Goal: Information Seeking & Learning: Learn about a topic

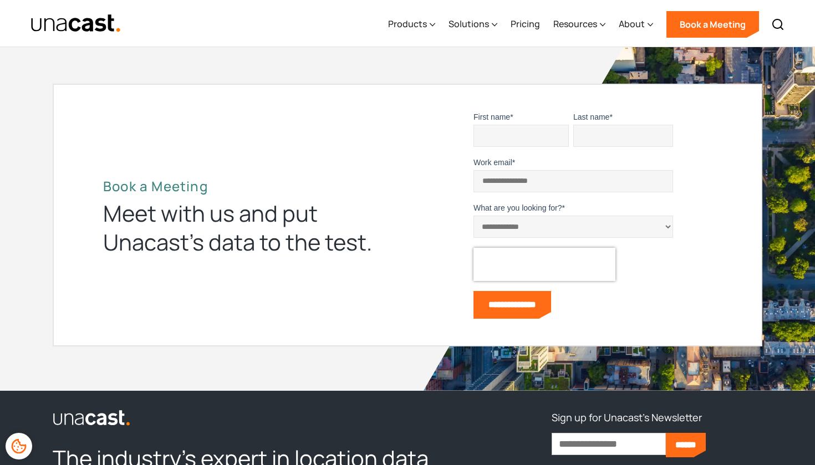
scroll to position [1248, 0]
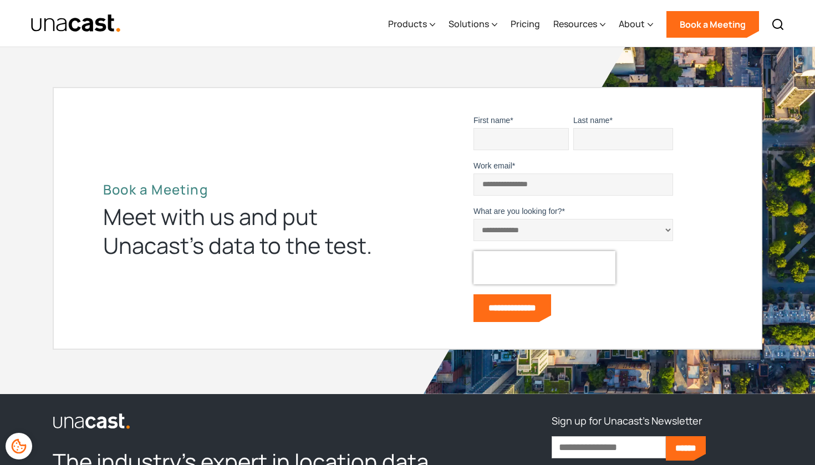
click at [483, 219] on select "**********" at bounding box center [573, 230] width 200 height 22
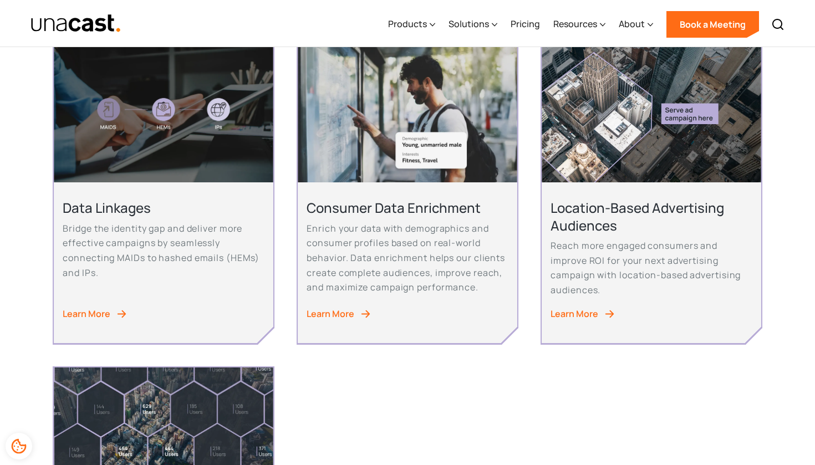
scroll to position [461, 0]
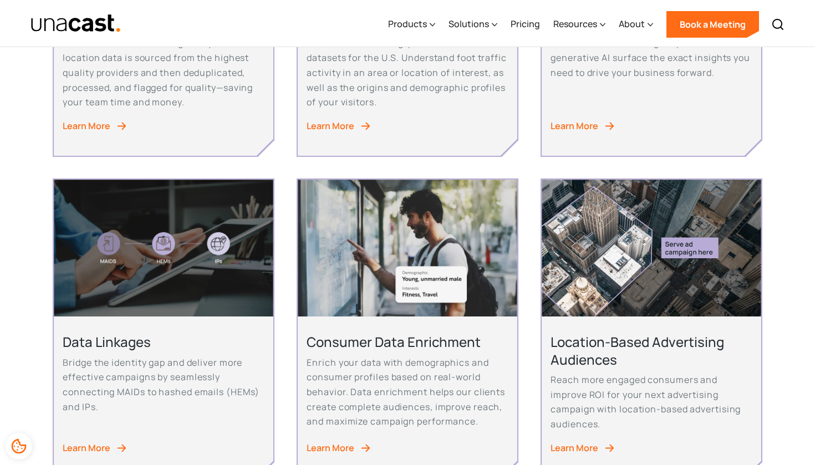
scroll to position [503, 0]
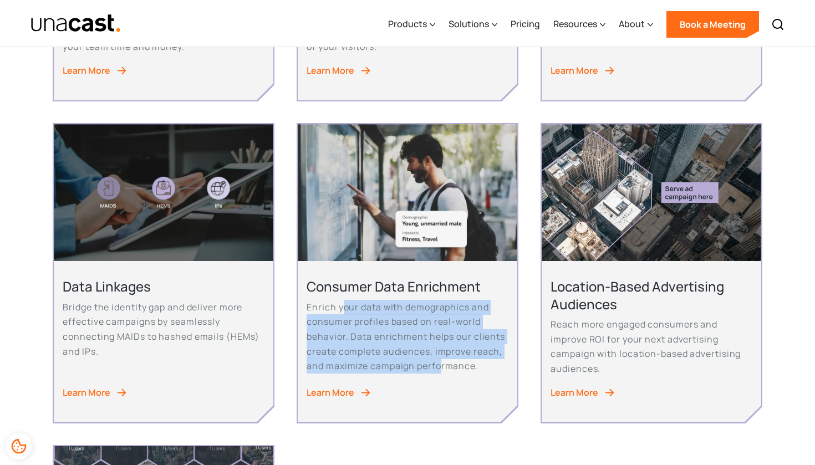
drag, startPoint x: 345, startPoint y: 304, endPoint x: 438, endPoint y: 353, distance: 105.2
click at [440, 353] on p "Enrich your data with demographics and consumer profiles based on real-world be…" at bounding box center [407, 337] width 201 height 74
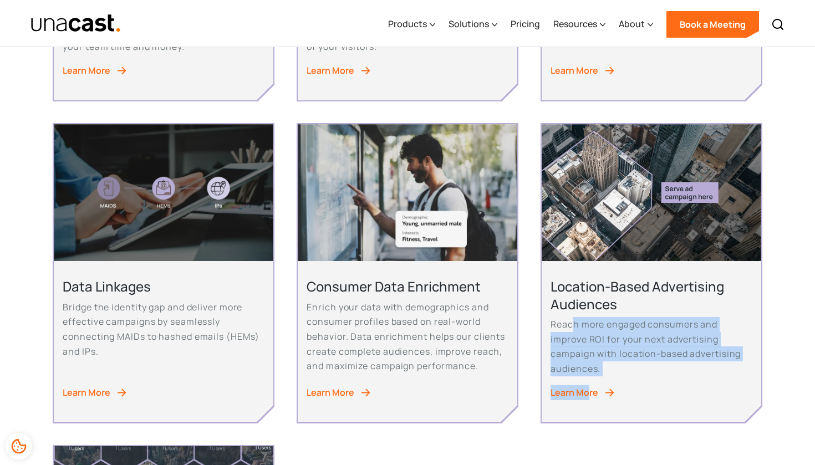
drag, startPoint x: 572, startPoint y: 314, endPoint x: 588, endPoint y: 379, distance: 66.8
click at [588, 380] on div "Location-Based Advertising Audiences Reach more engaged consumers and improve R…" at bounding box center [651, 341] width 219 height 161
click at [582, 337] on p "Reach more engaged consumers and improve ROI for your next advertising campaign…" at bounding box center [651, 346] width 201 height 59
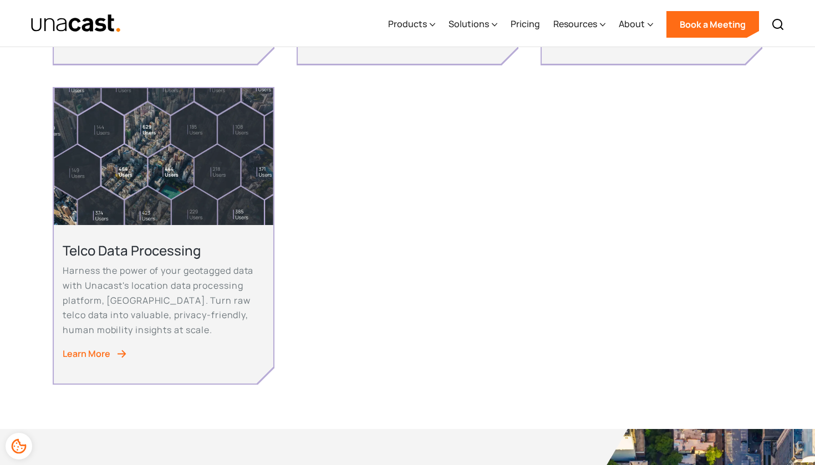
scroll to position [856, 0]
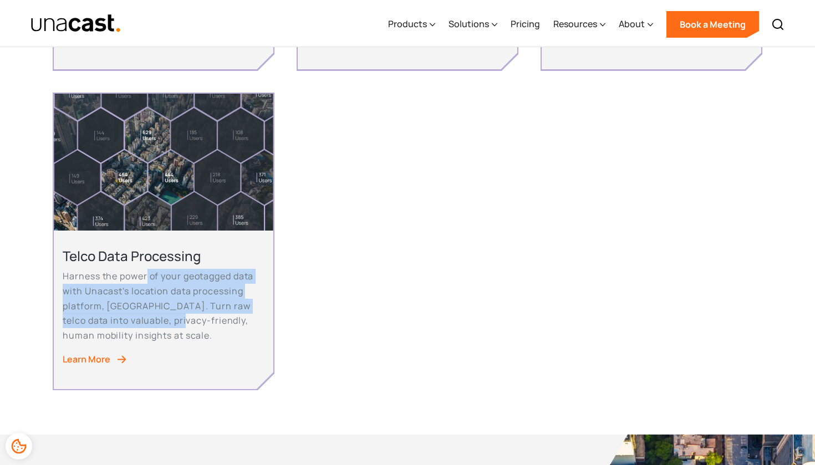
drag, startPoint x: 148, startPoint y: 273, endPoint x: 165, endPoint y: 314, distance: 44.3
click at [165, 314] on p "Harness the power of your geotagged data with Unacast's location data processin…" at bounding box center [163, 306] width 201 height 74
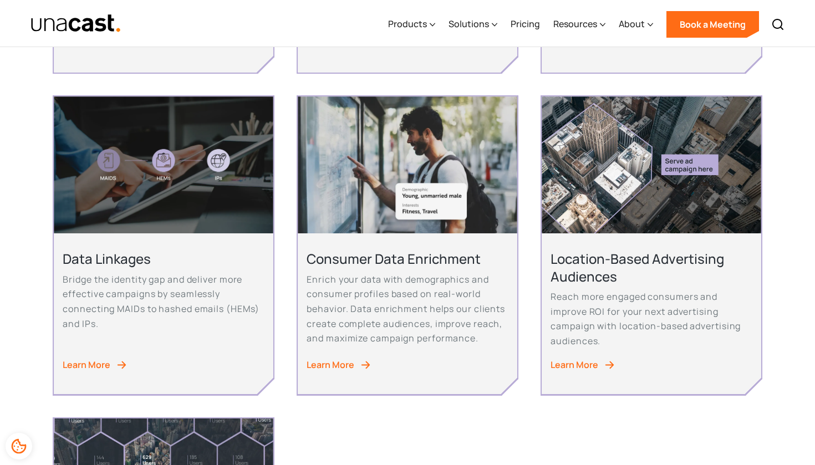
scroll to position [528, 0]
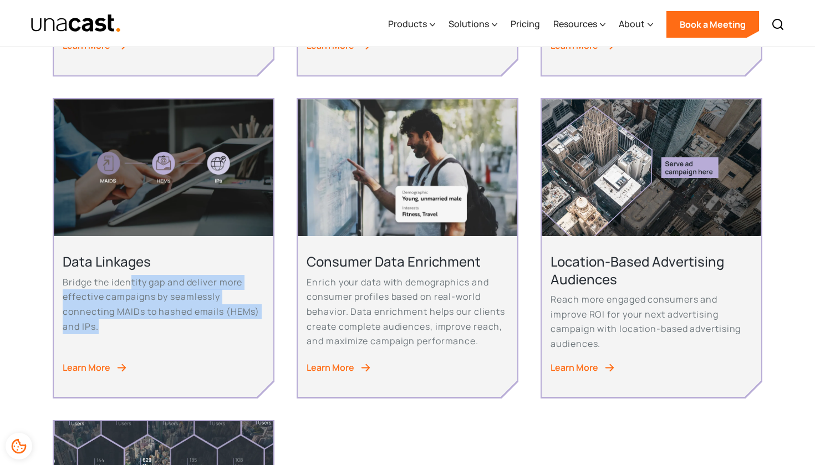
drag, startPoint x: 134, startPoint y: 269, endPoint x: 150, endPoint y: 312, distance: 45.8
click at [151, 313] on p "Bridge the identity gap and deliver more effective campaigns by seamlessly conn…" at bounding box center [163, 304] width 201 height 59
click at [182, 308] on p "Bridge the identity gap and deliver more effective campaigns by seamlessly conn…" at bounding box center [163, 304] width 201 height 59
drag, startPoint x: 124, startPoint y: 273, endPoint x: 125, endPoint y: 314, distance: 41.6
click at [125, 314] on p "Bridge the identity gap and deliver more effective campaigns by seamlessly conn…" at bounding box center [163, 304] width 201 height 59
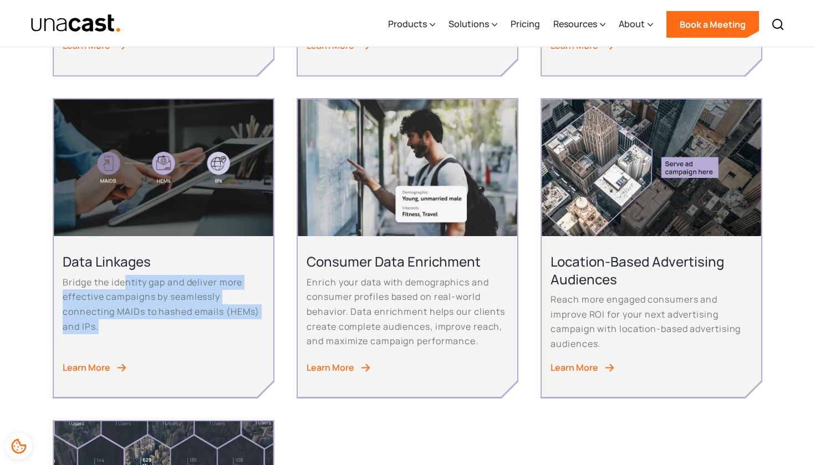
click at [182, 313] on p "Bridge the identity gap and deliver more effective campaigns by seamlessly conn…" at bounding box center [163, 304] width 201 height 59
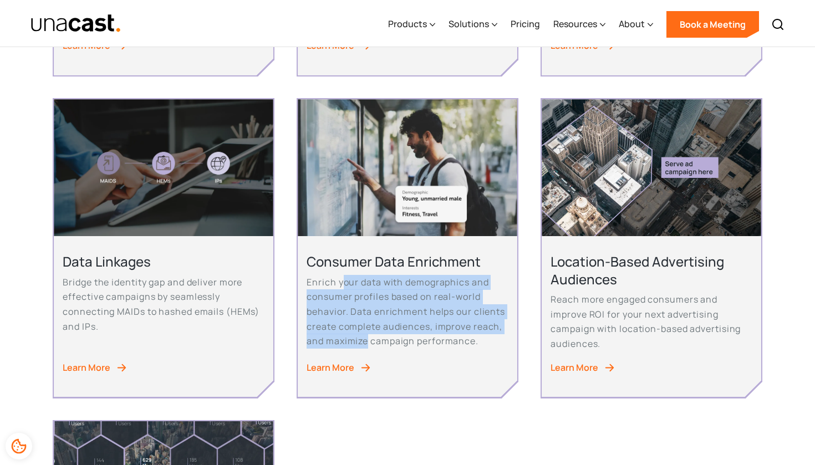
drag, startPoint x: 341, startPoint y: 272, endPoint x: 369, endPoint y: 332, distance: 65.7
click at [369, 332] on p "Enrich your data with demographics and consumer profiles based on real-world be…" at bounding box center [407, 312] width 201 height 74
click at [414, 327] on p "Enrich your data with demographics and consumer profiles based on real-world be…" at bounding box center [407, 312] width 201 height 74
drag, startPoint x: 310, startPoint y: 274, endPoint x: 460, endPoint y: 328, distance: 158.7
click at [460, 328] on p "Enrich your data with demographics and consumer profiles based on real-world be…" at bounding box center [407, 312] width 201 height 74
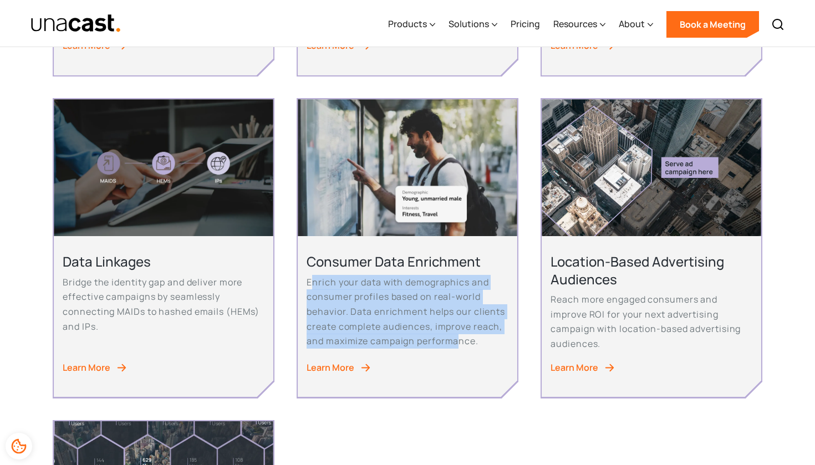
click at [473, 314] on p "Enrich your data with demographics and consumer profiles based on real-world be…" at bounding box center [407, 312] width 201 height 74
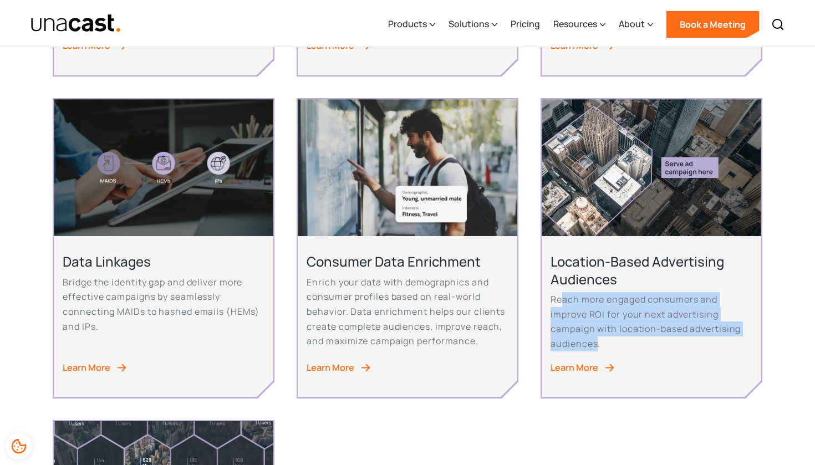
drag, startPoint x: 562, startPoint y: 287, endPoint x: 594, endPoint y: 337, distance: 59.4
click at [595, 337] on p "Reach more engaged consumers and improve ROI for your next advertising campaign…" at bounding box center [651, 321] width 201 height 59
click at [615, 314] on p "Reach more engaged consumers and improve ROI for your next advertising campaign…" at bounding box center [651, 321] width 201 height 59
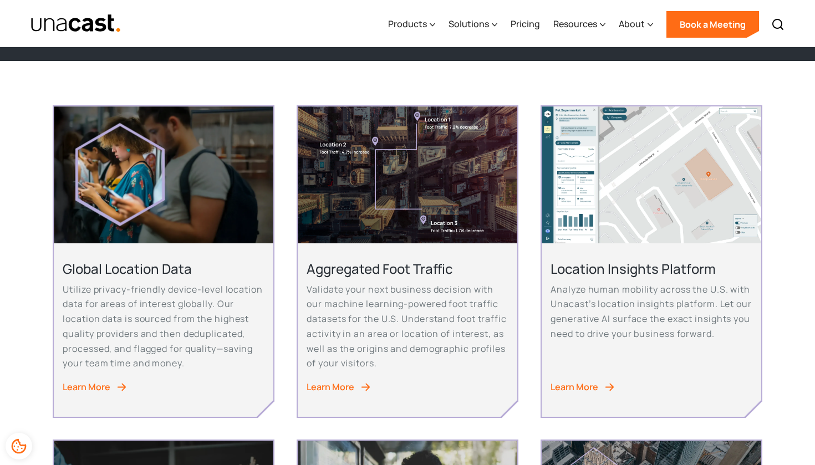
scroll to position [173, 0]
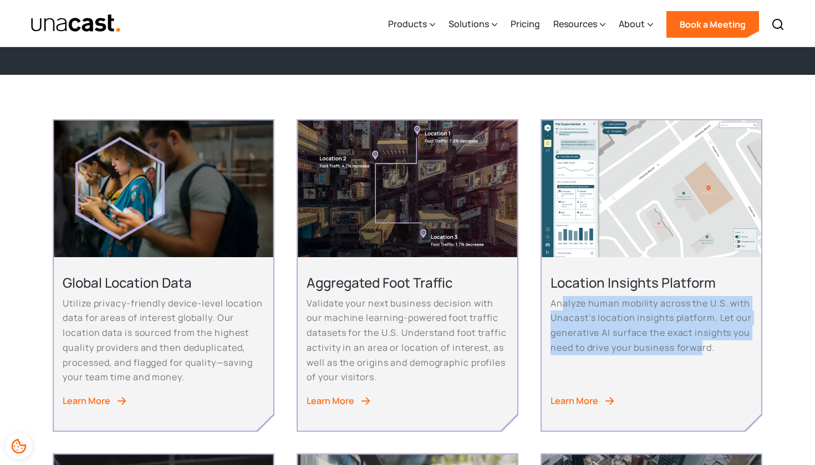
drag, startPoint x: 563, startPoint y: 303, endPoint x: 721, endPoint y: 344, distance: 163.1
click at [721, 344] on p "Analyze human mobility across the U.S. with Unacast’s location insights platfor…" at bounding box center [651, 325] width 201 height 59
click at [650, 334] on p "Analyze human mobility across the U.S. with Unacast’s location insights platfor…" at bounding box center [651, 325] width 201 height 59
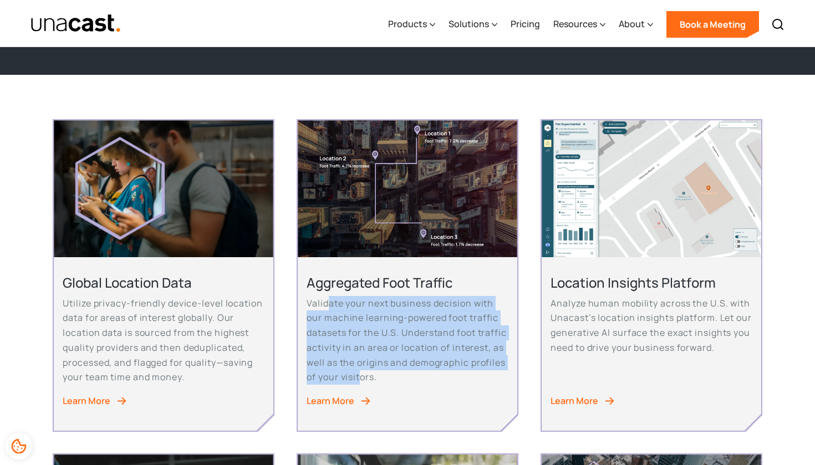
drag, startPoint x: 329, startPoint y: 300, endPoint x: 460, endPoint y: 376, distance: 151.3
click at [460, 376] on p "Validate your next business decision with our machine learning-powered foot tra…" at bounding box center [407, 340] width 201 height 89
click at [382, 340] on p "Validate your next business decision with our machine learning-powered foot tra…" at bounding box center [407, 340] width 201 height 89
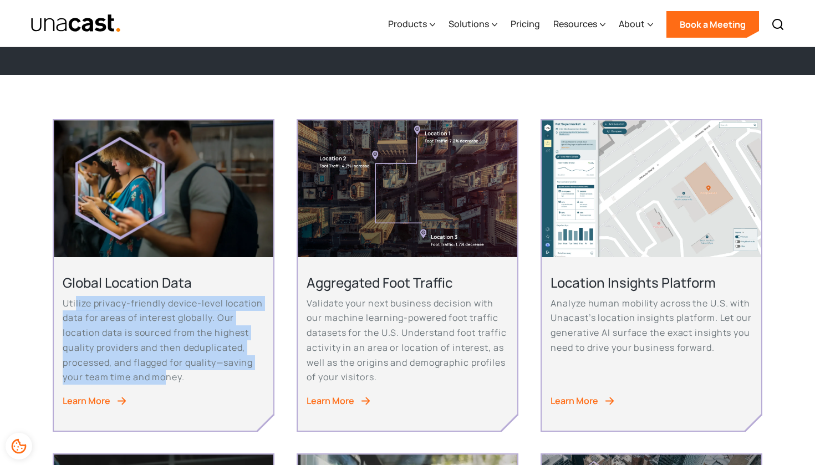
drag, startPoint x: 75, startPoint y: 300, endPoint x: 166, endPoint y: 372, distance: 115.6
click at [166, 372] on p "Utilize privacy-friendly device-level location data for areas of interest globa…" at bounding box center [163, 340] width 201 height 89
click at [124, 317] on p "Utilize privacy-friendly device-level location data for areas of interest globa…" at bounding box center [163, 340] width 201 height 89
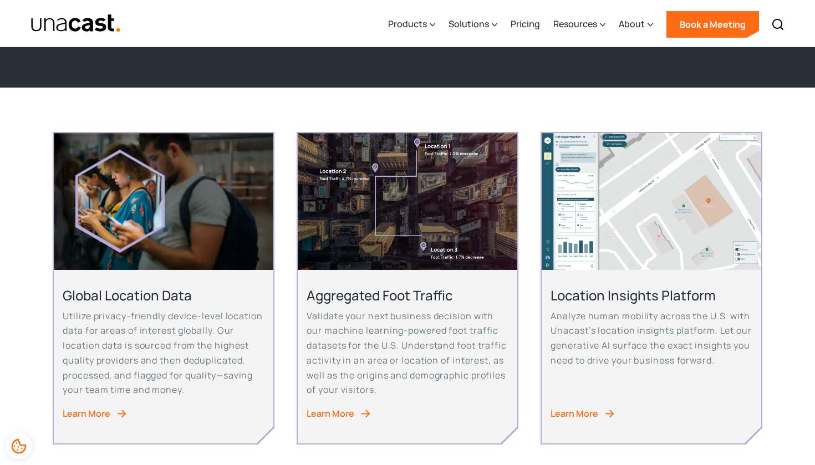
scroll to position [151, 0]
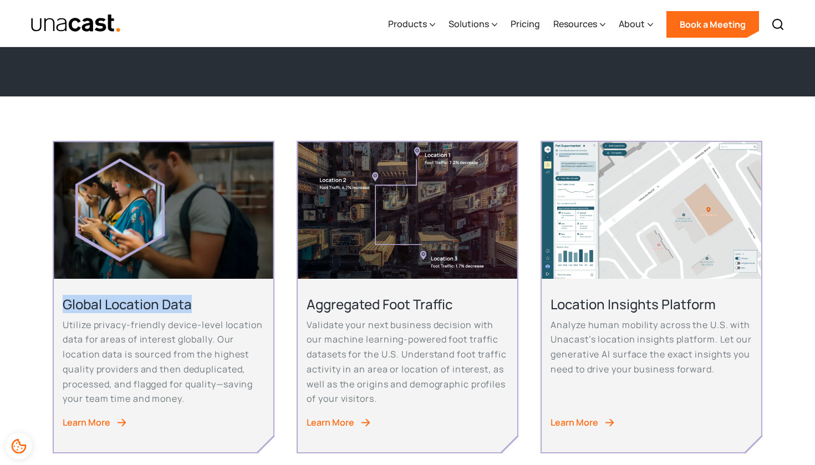
drag, startPoint x: 63, startPoint y: 301, endPoint x: 213, endPoint y: 302, distance: 150.8
click at [213, 302] on h2 "Global Location Data" at bounding box center [163, 304] width 201 height 17
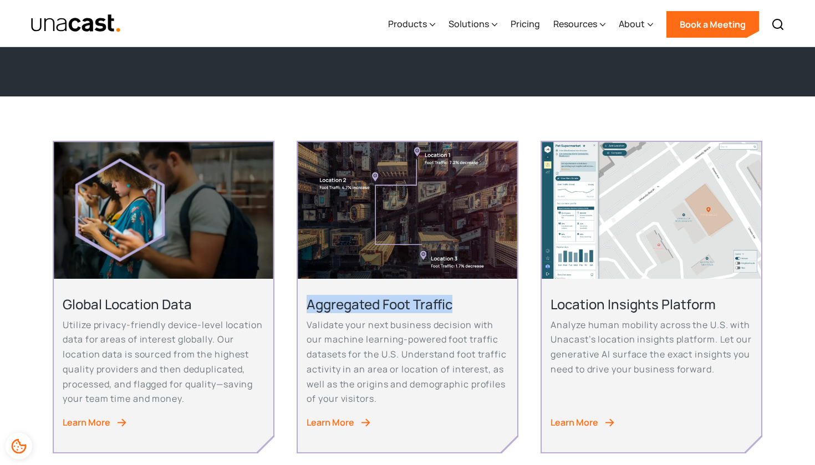
drag, startPoint x: 305, startPoint y: 304, endPoint x: 456, endPoint y: 301, distance: 150.9
click at [456, 301] on div "Aggregated Foot Traffic Validate your next business decision with our machine l…" at bounding box center [407, 365] width 219 height 173
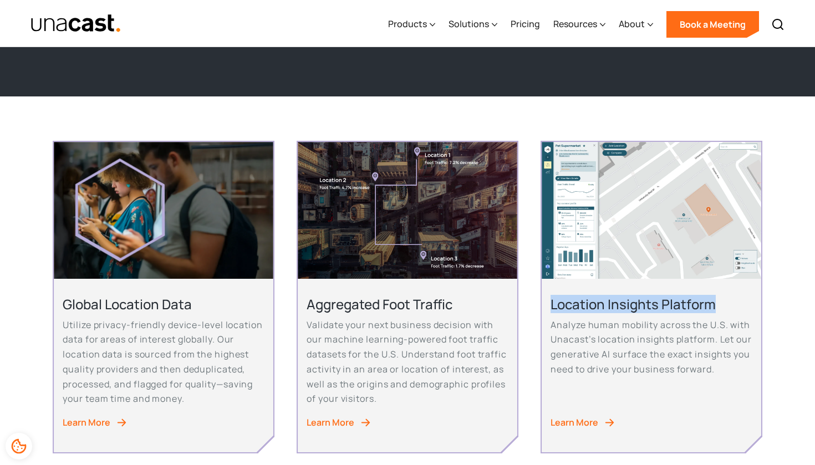
drag, startPoint x: 552, startPoint y: 302, endPoint x: 721, endPoint y: 298, distance: 169.2
click at [721, 298] on h2 "Location Insights Platform" at bounding box center [651, 304] width 201 height 17
click at [716, 323] on p "Analyze human mobility across the U.S. with Unacast’s location insights platfor…" at bounding box center [651, 347] width 201 height 59
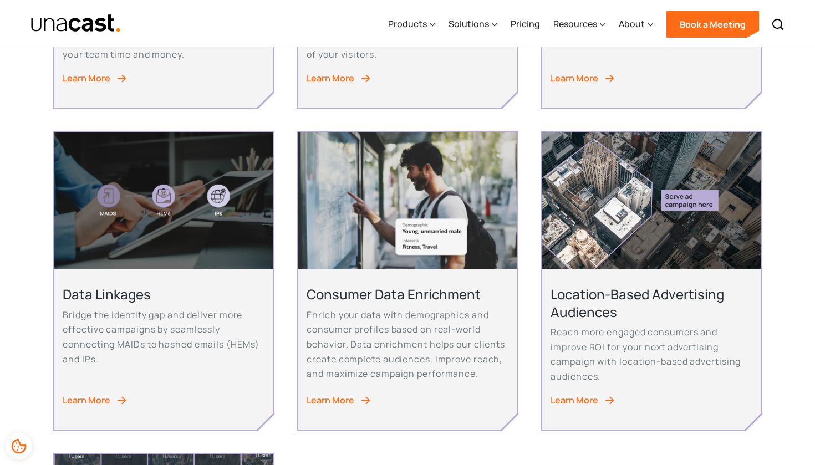
scroll to position [492, 0]
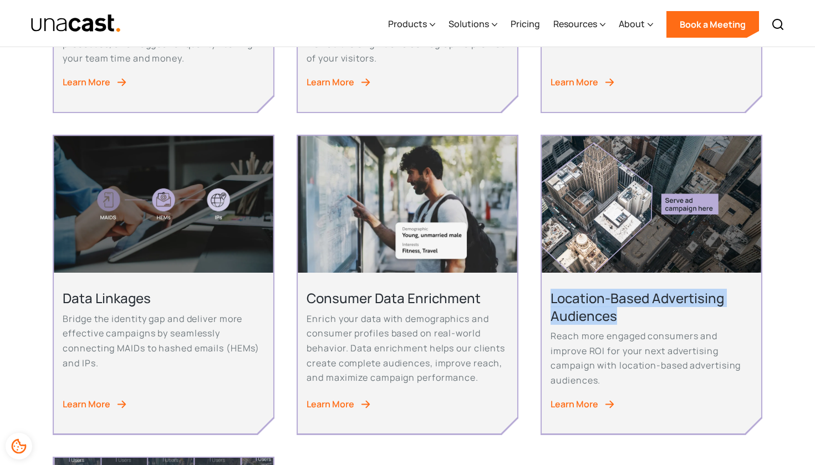
drag, startPoint x: 617, startPoint y: 308, endPoint x: 546, endPoint y: 294, distance: 72.9
click at [546, 294] on div "Location-Based Advertising Audiences Reach more engaged consumers and improve R…" at bounding box center [651, 353] width 219 height 161
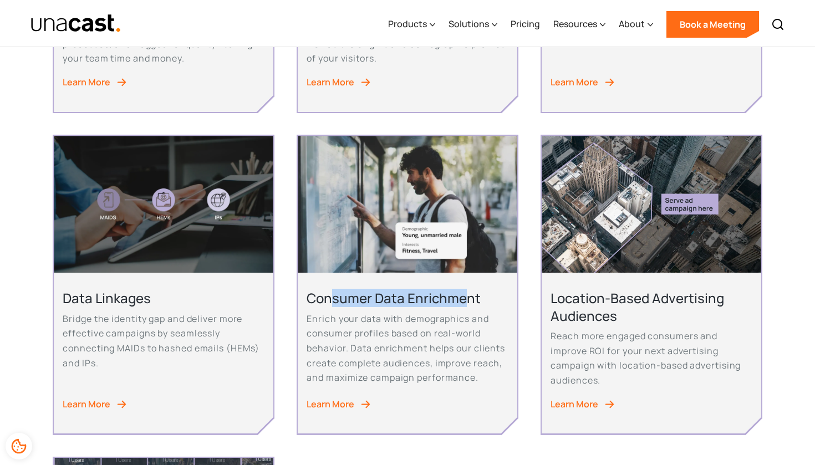
drag, startPoint x: 465, startPoint y: 298, endPoint x: 332, endPoint y: 297, distance: 132.5
click at [332, 297] on h2 "Consumer Data Enrichment" at bounding box center [407, 297] width 201 height 17
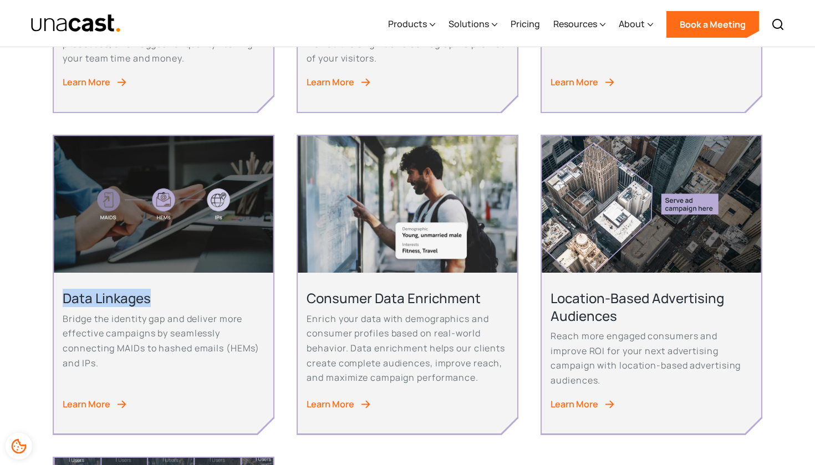
drag, startPoint x: 155, startPoint y: 295, endPoint x: 62, endPoint y: 288, distance: 93.4
click at [62, 288] on div "Data Linkages Bridge the identity gap and deliver more effective campaigns by s…" at bounding box center [163, 353] width 219 height 161
click at [145, 291] on h2 "Data Linkages" at bounding box center [163, 297] width 201 height 17
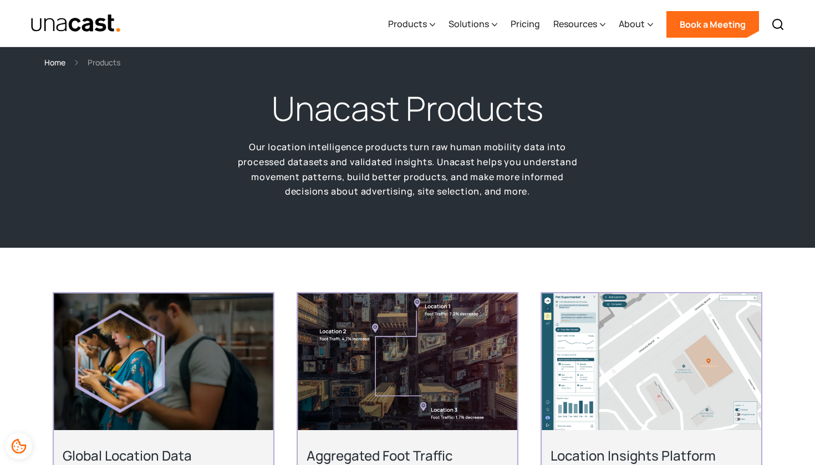
scroll to position [0, 0]
click at [573, 23] on div "Resources" at bounding box center [575, 23] width 44 height 13
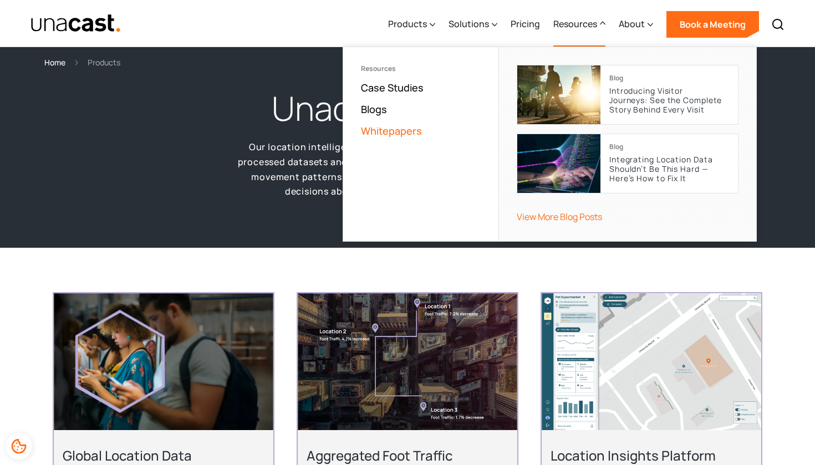
click at [405, 130] on link "Whitepapers" at bounding box center [391, 130] width 61 height 13
